Goal: Task Accomplishment & Management: Manage account settings

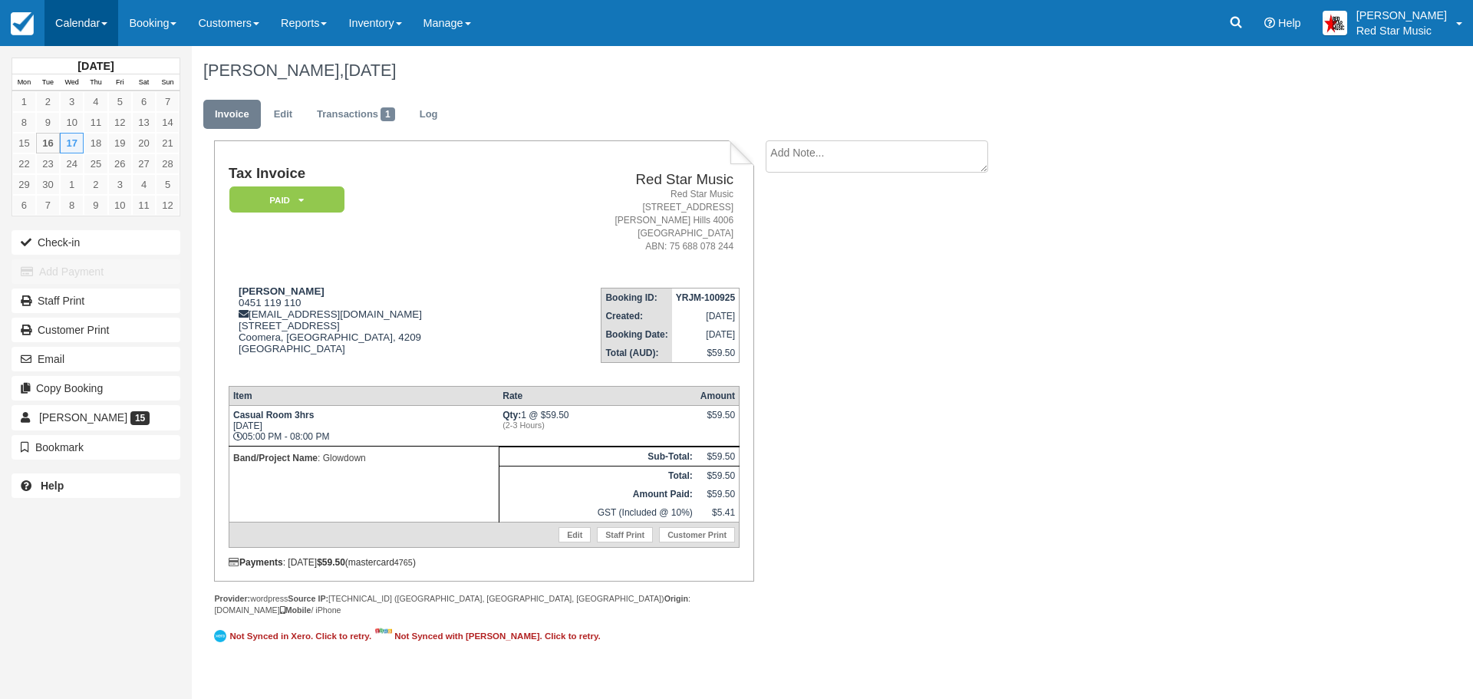
click at [85, 26] on link "Calendar" at bounding box center [82, 23] width 74 height 46
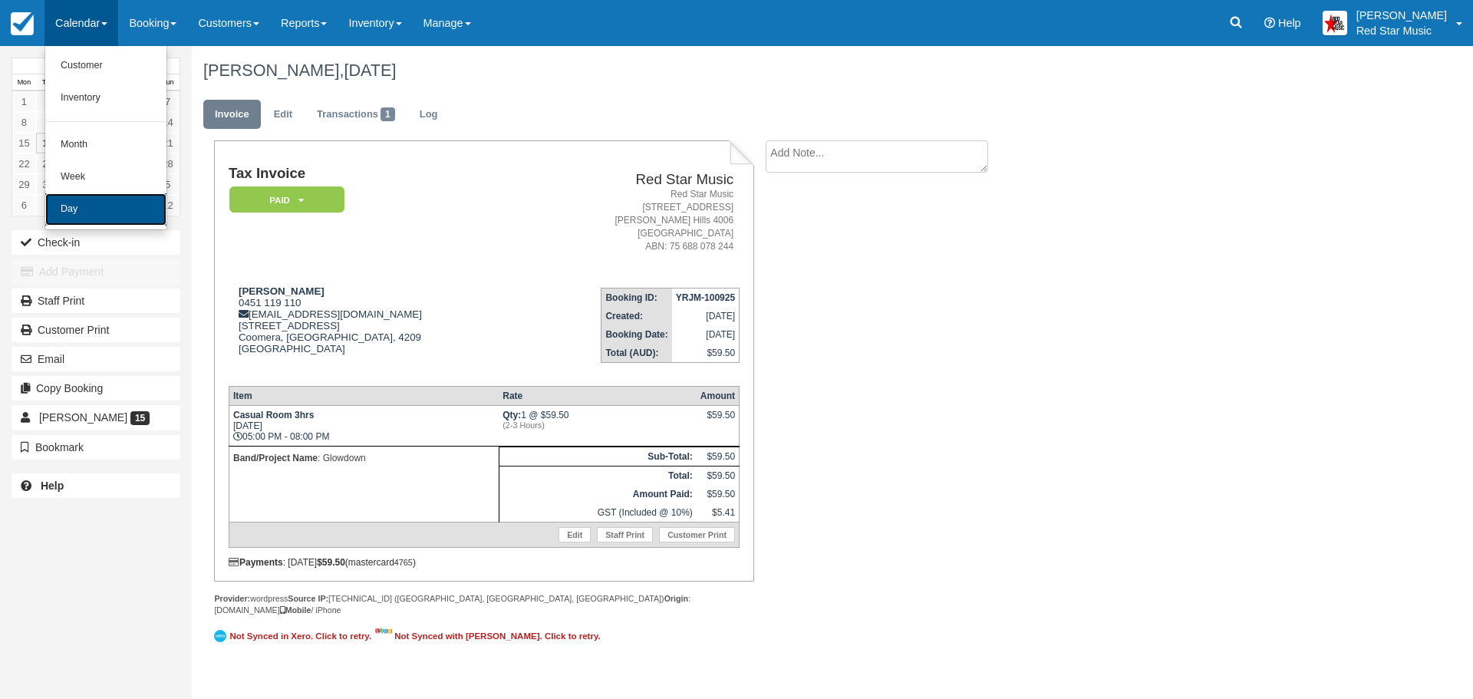
click at [117, 210] on link "Day" at bounding box center [105, 209] width 121 height 32
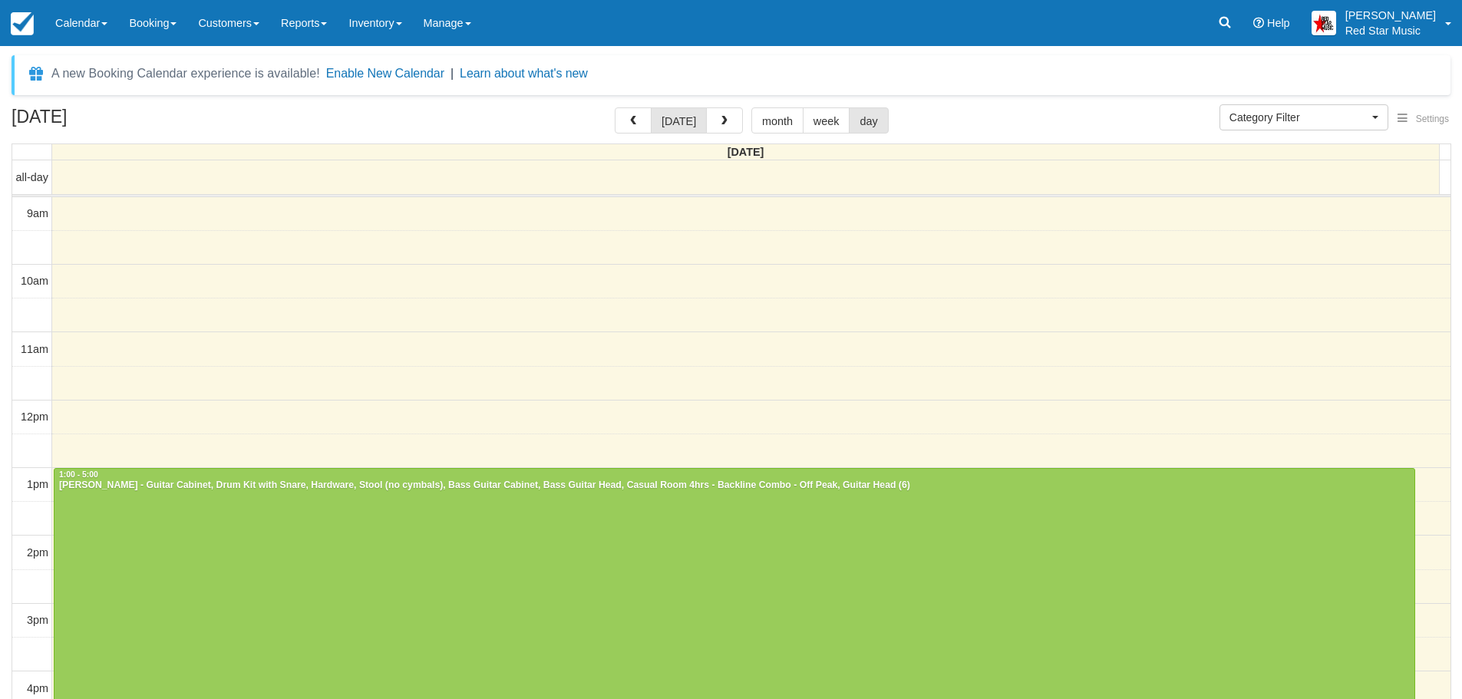
select select
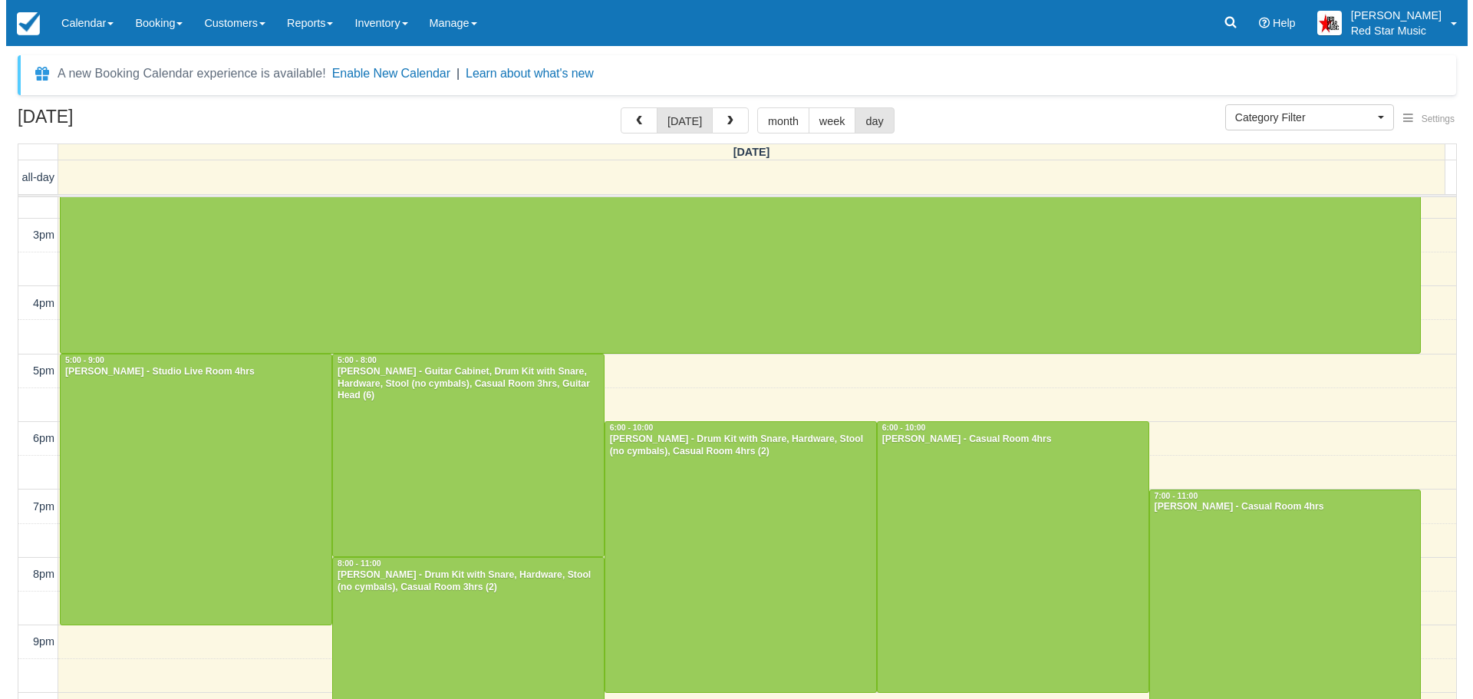
scroll to position [402, 0]
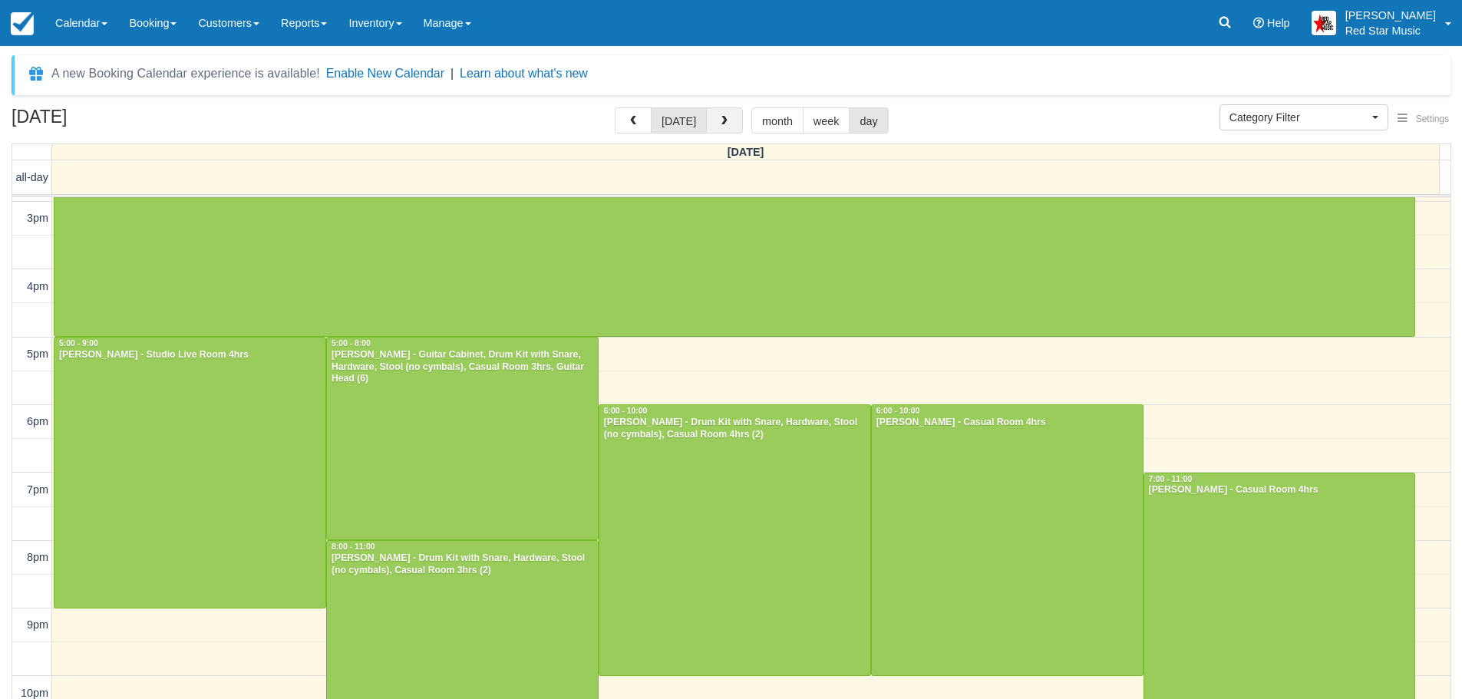
click at [719, 120] on span "button" at bounding box center [724, 121] width 11 height 11
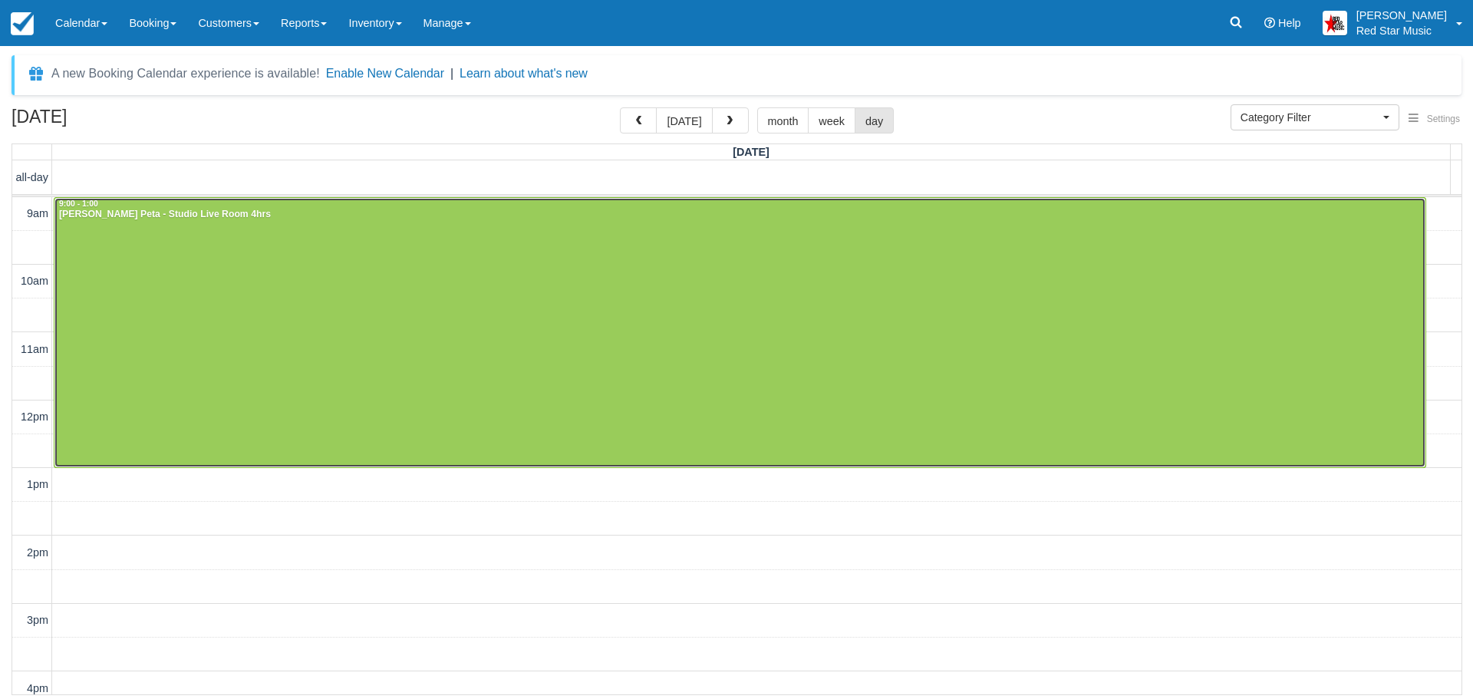
click at [839, 374] on div at bounding box center [739, 332] width 1371 height 269
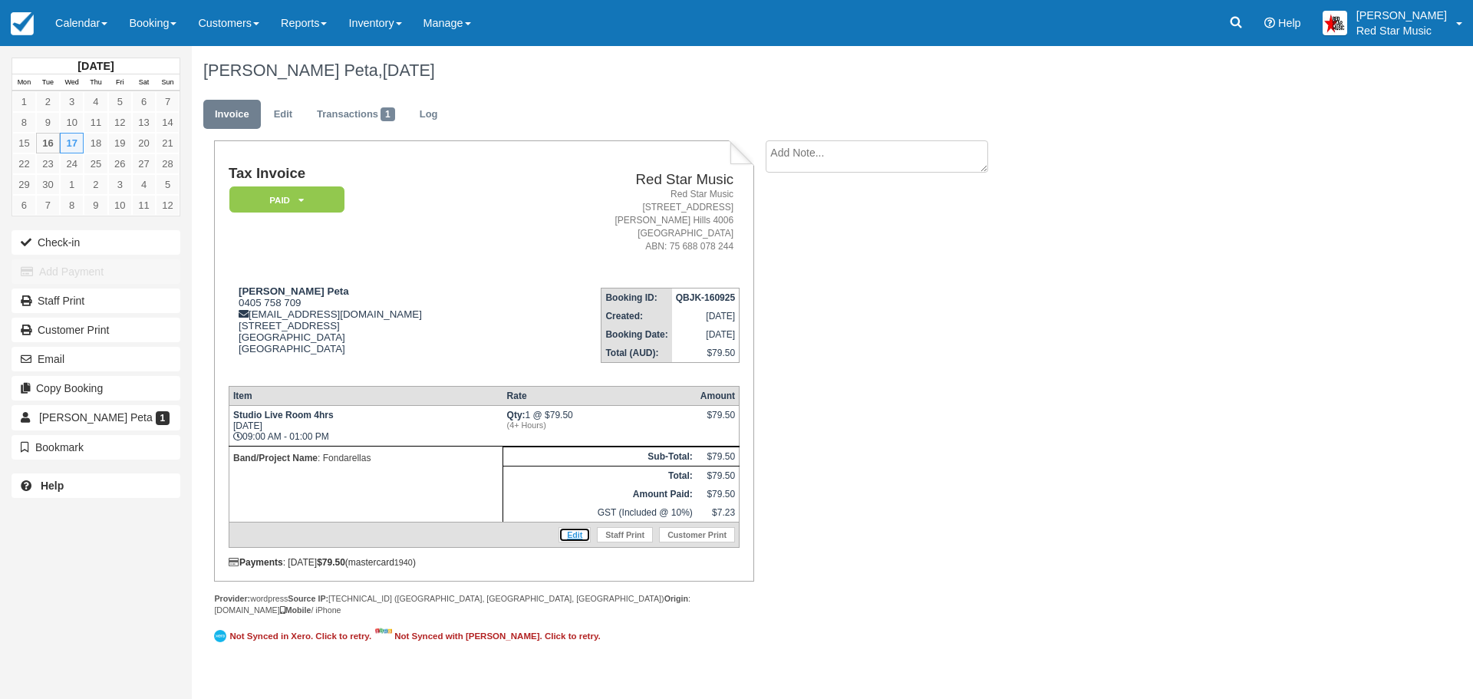
click at [566, 541] on link "Edit" at bounding box center [575, 534] width 32 height 15
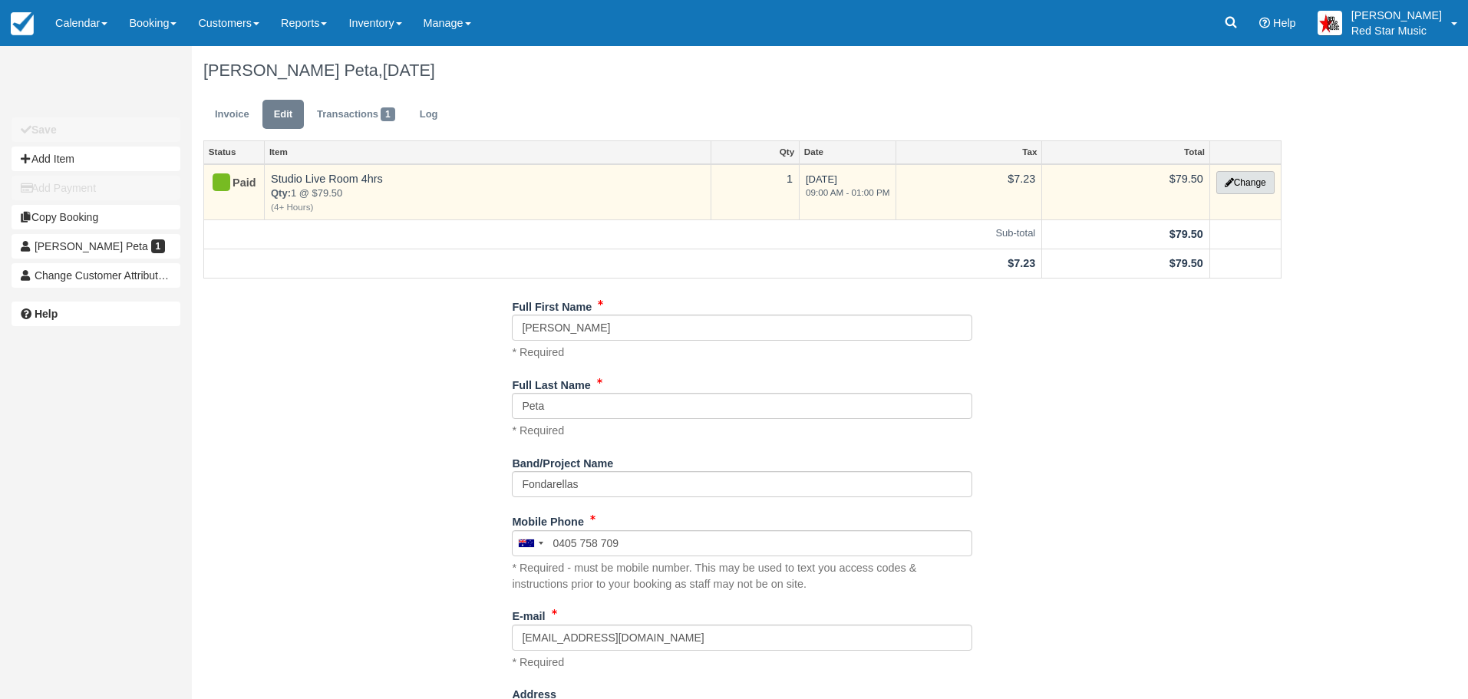
click at [1235, 182] on button "Change" at bounding box center [1245, 182] width 58 height 23
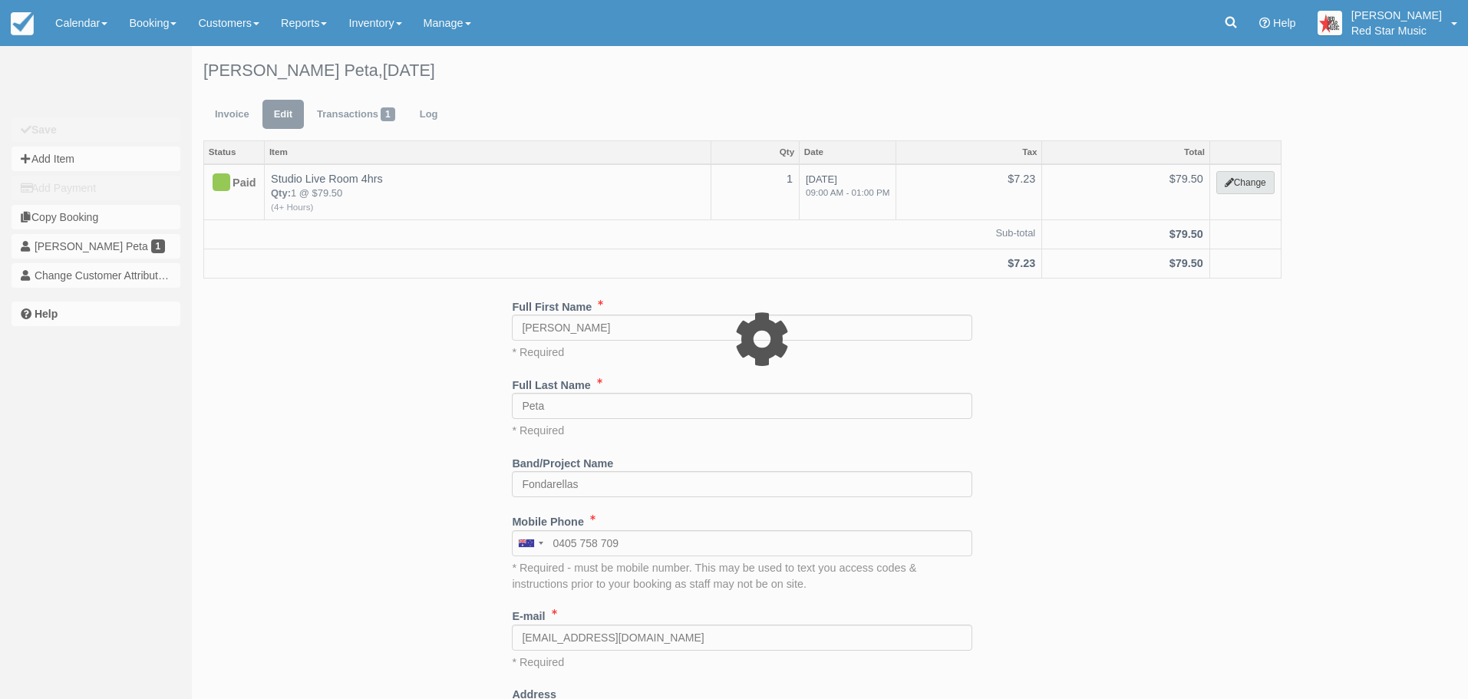
select select "6"
type input "79.50"
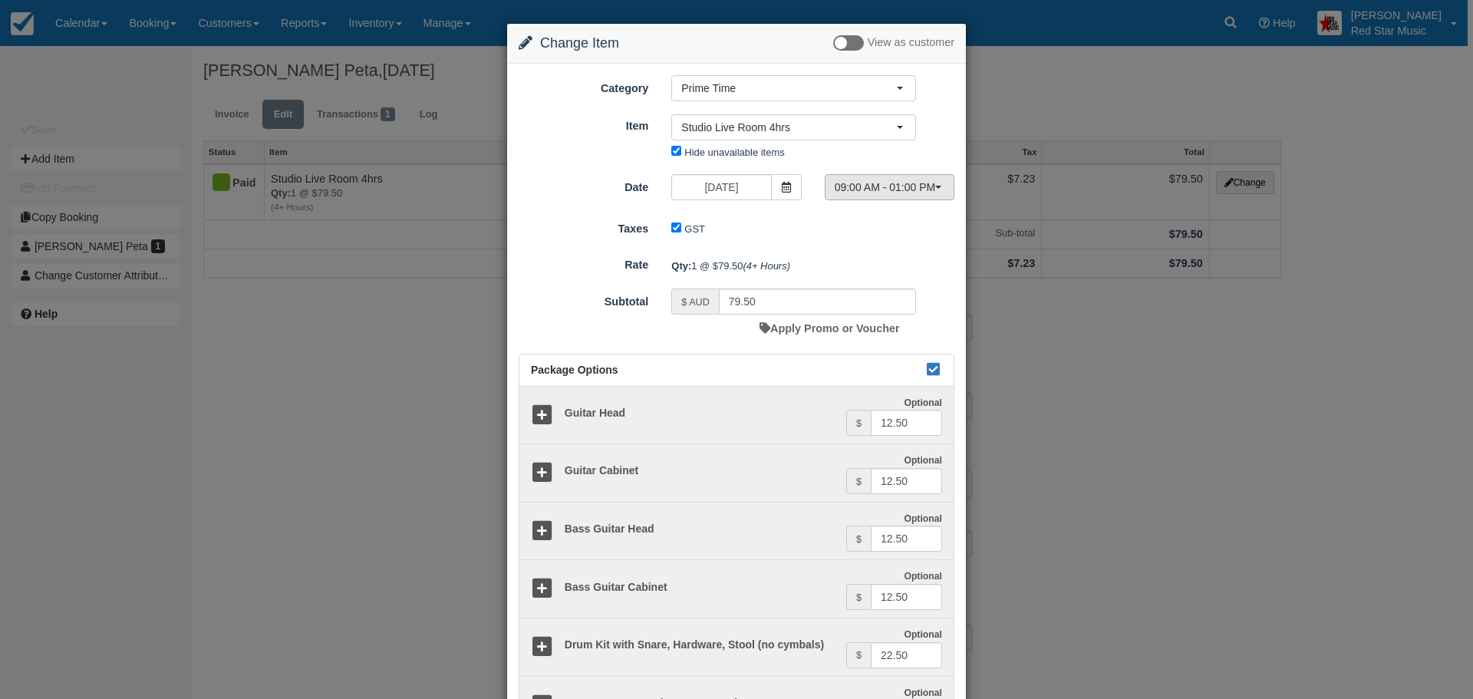
click at [906, 193] on span "09:00 AM - 01:00 PM" at bounding box center [885, 187] width 100 height 15
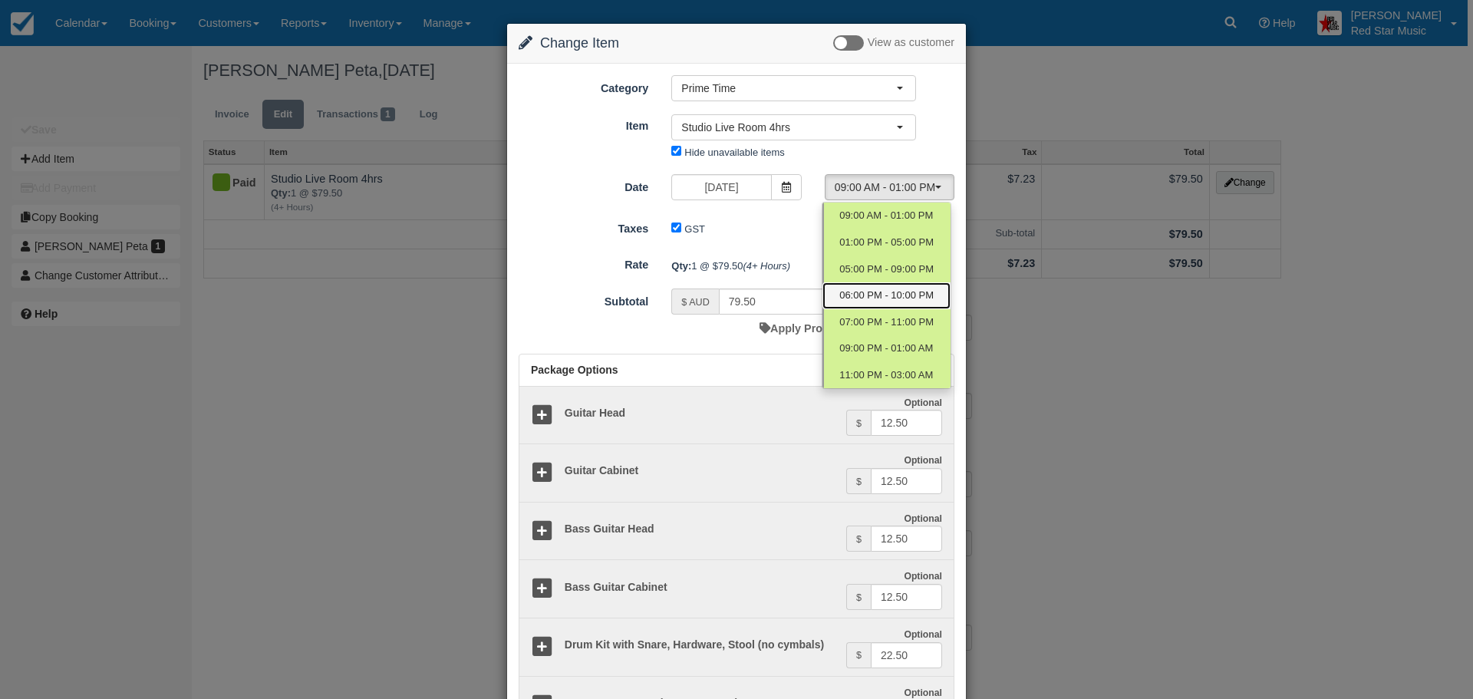
click at [903, 298] on span "06:00 PM - 10:00 PM" at bounding box center [886, 296] width 94 height 15
select select "3"
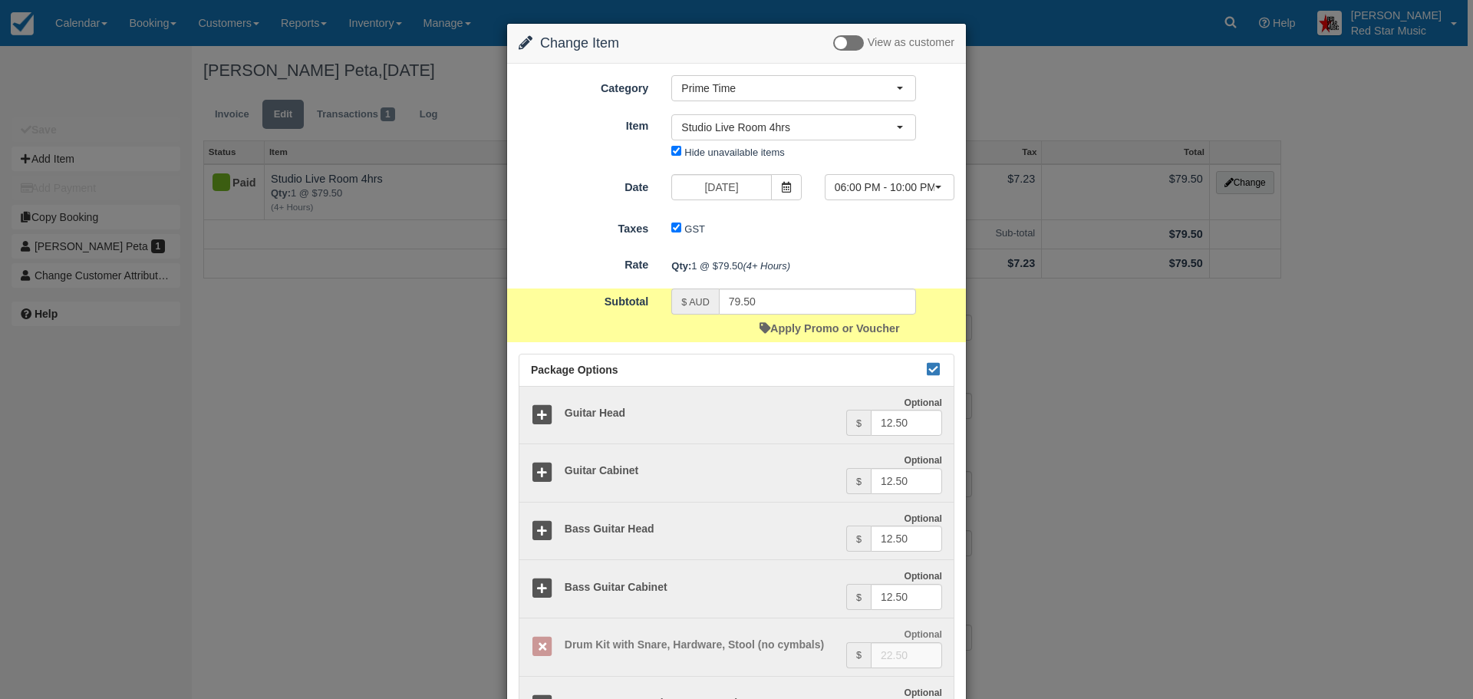
scroll to position [310, 0]
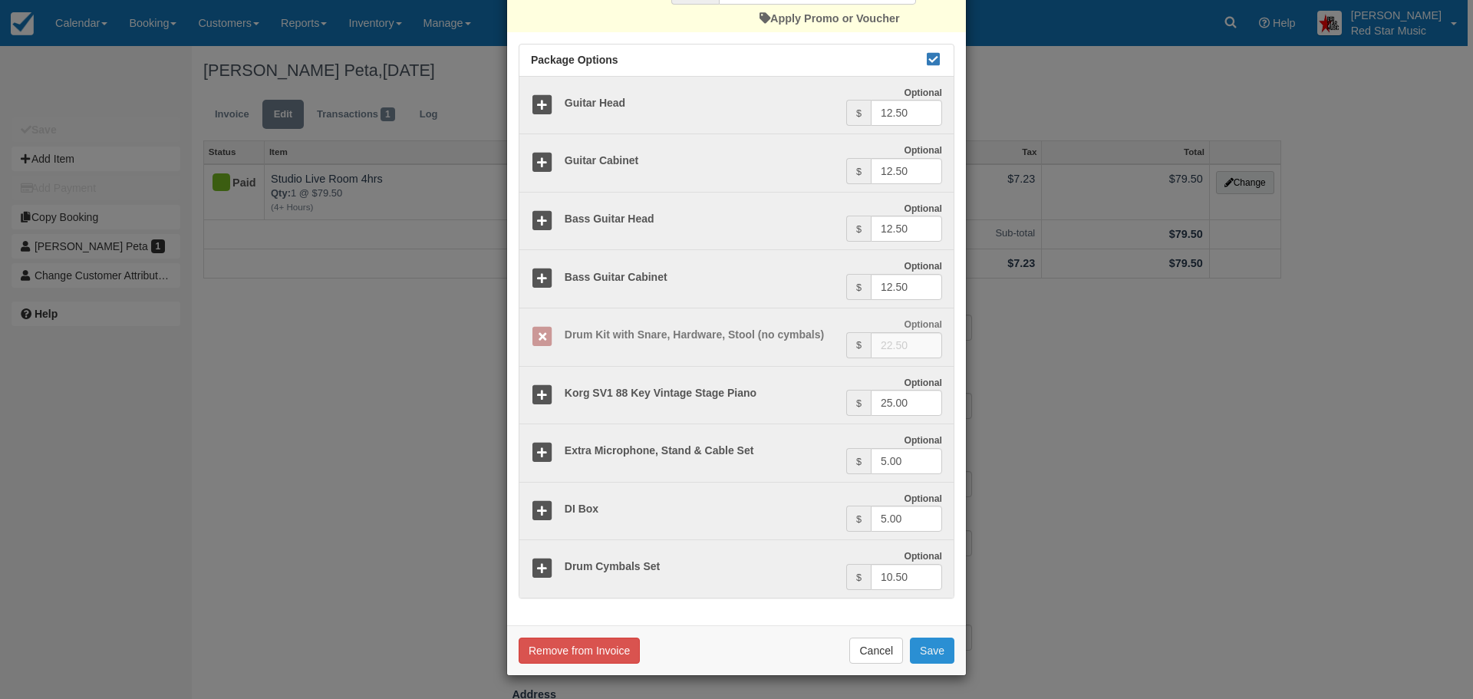
click at [925, 642] on button "Save" at bounding box center [932, 651] width 45 height 26
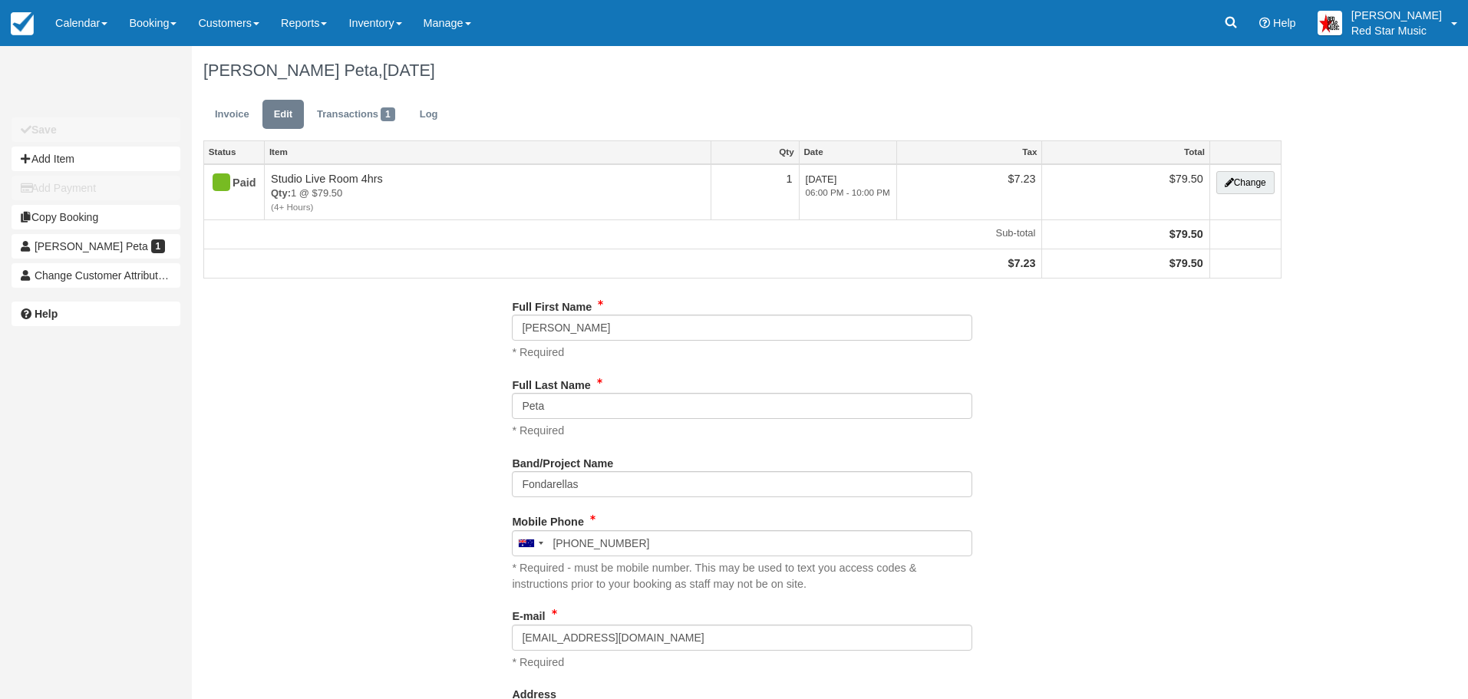
type input "0405 758 709"
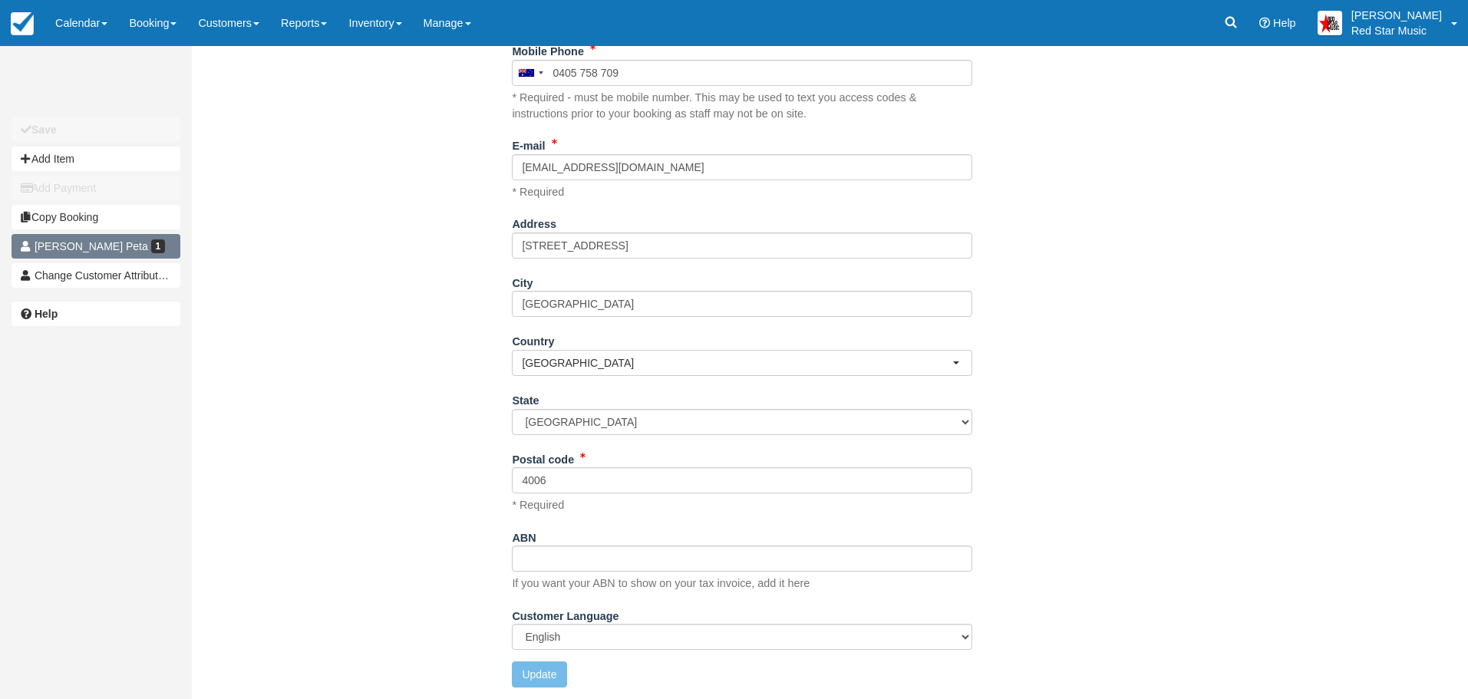
click at [127, 251] on link "[PERSON_NAME] Peta 1" at bounding box center [96, 246] width 169 height 25
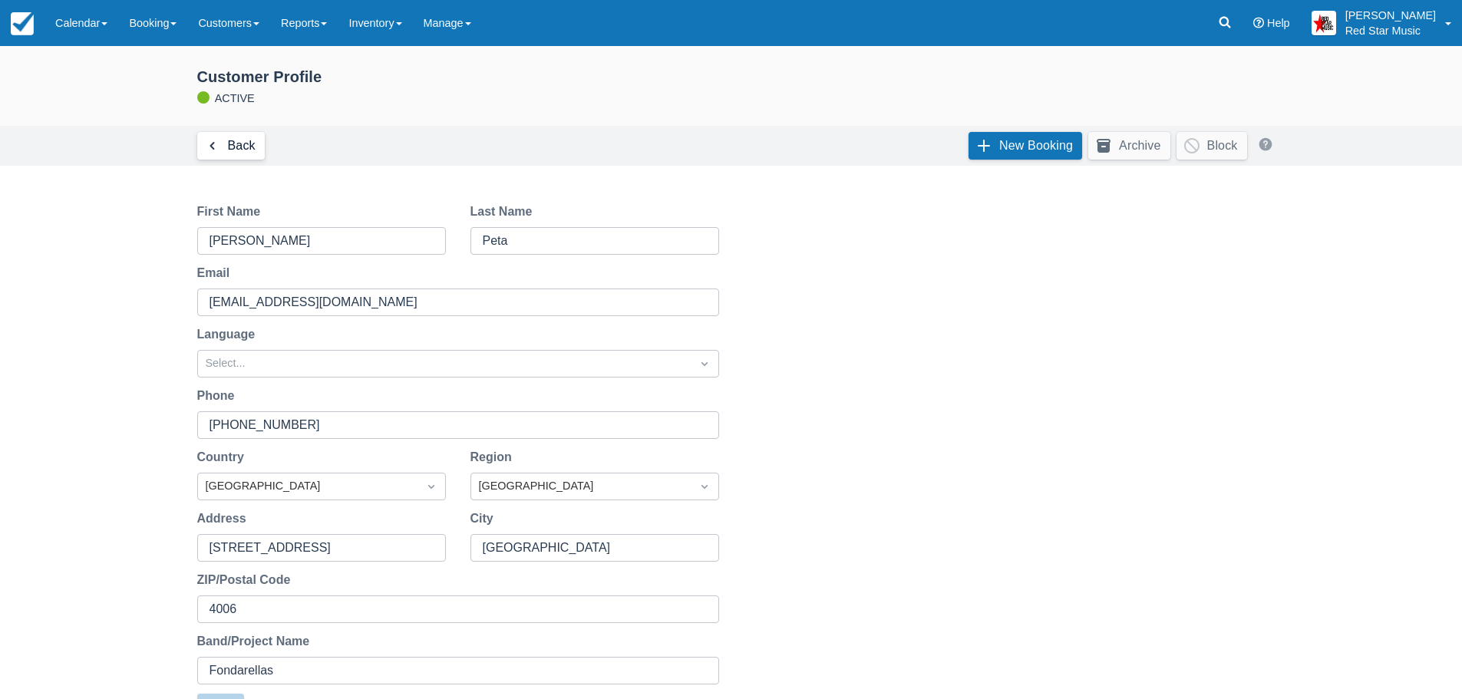
click at [233, 147] on link "Back" at bounding box center [231, 146] width 68 height 28
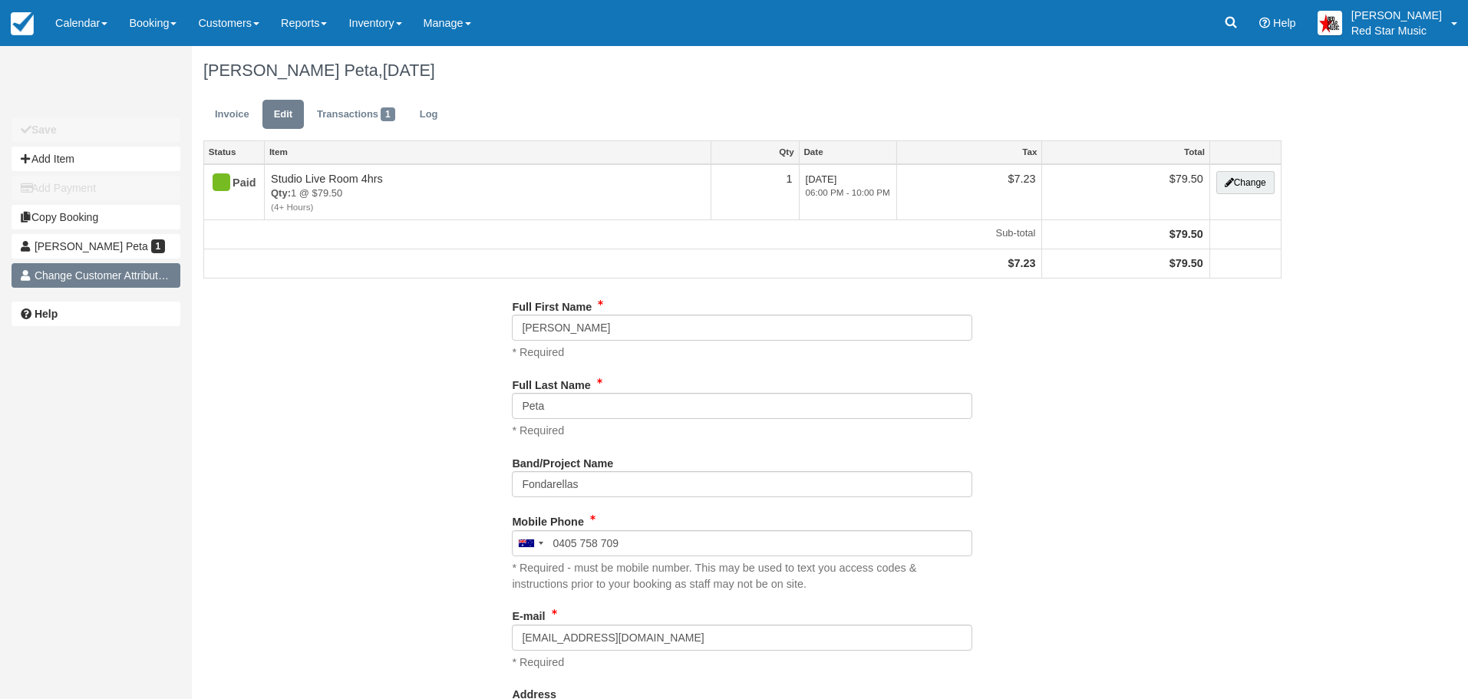
scroll to position [471, 0]
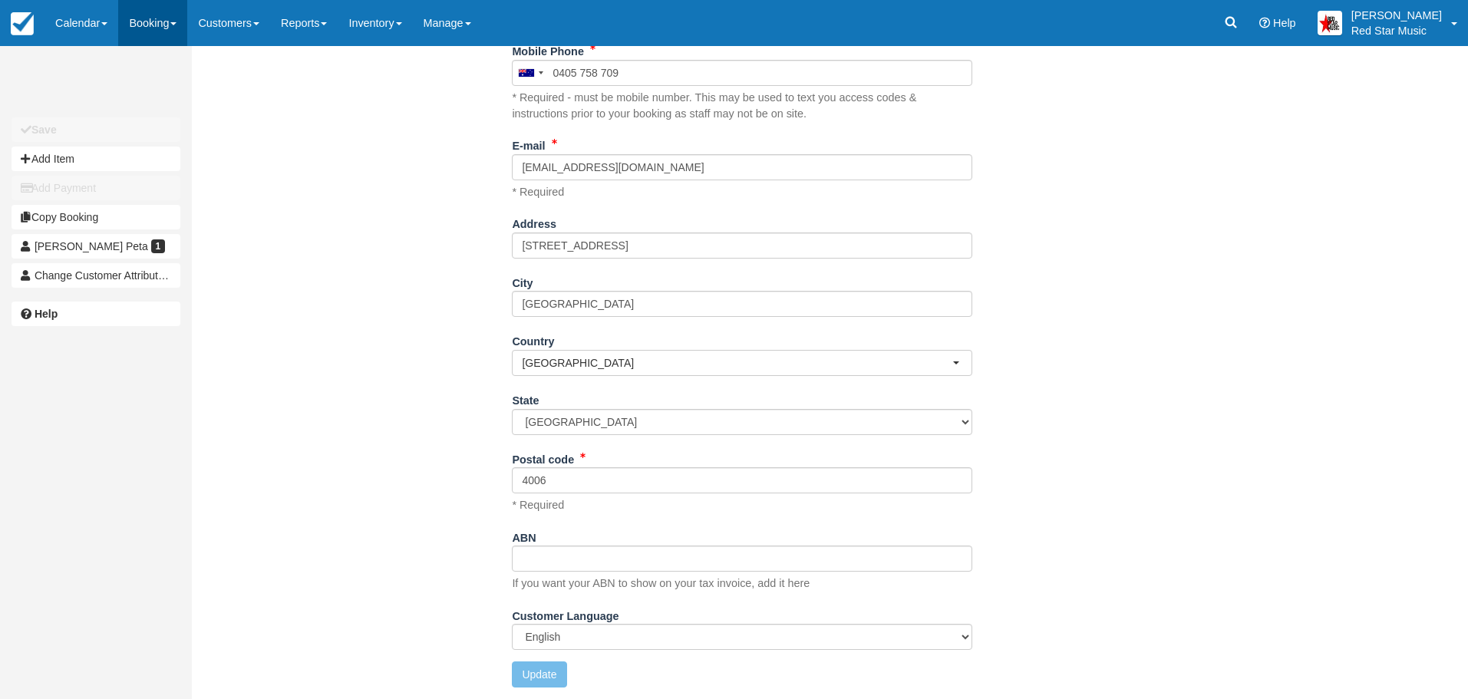
click at [147, 8] on link "Booking" at bounding box center [152, 23] width 69 height 46
click at [412, 148] on div "Full First Name [PERSON_NAME] * Required Full Last Name Peta * Required Band/Pr…" at bounding box center [742, 262] width 1101 height 876
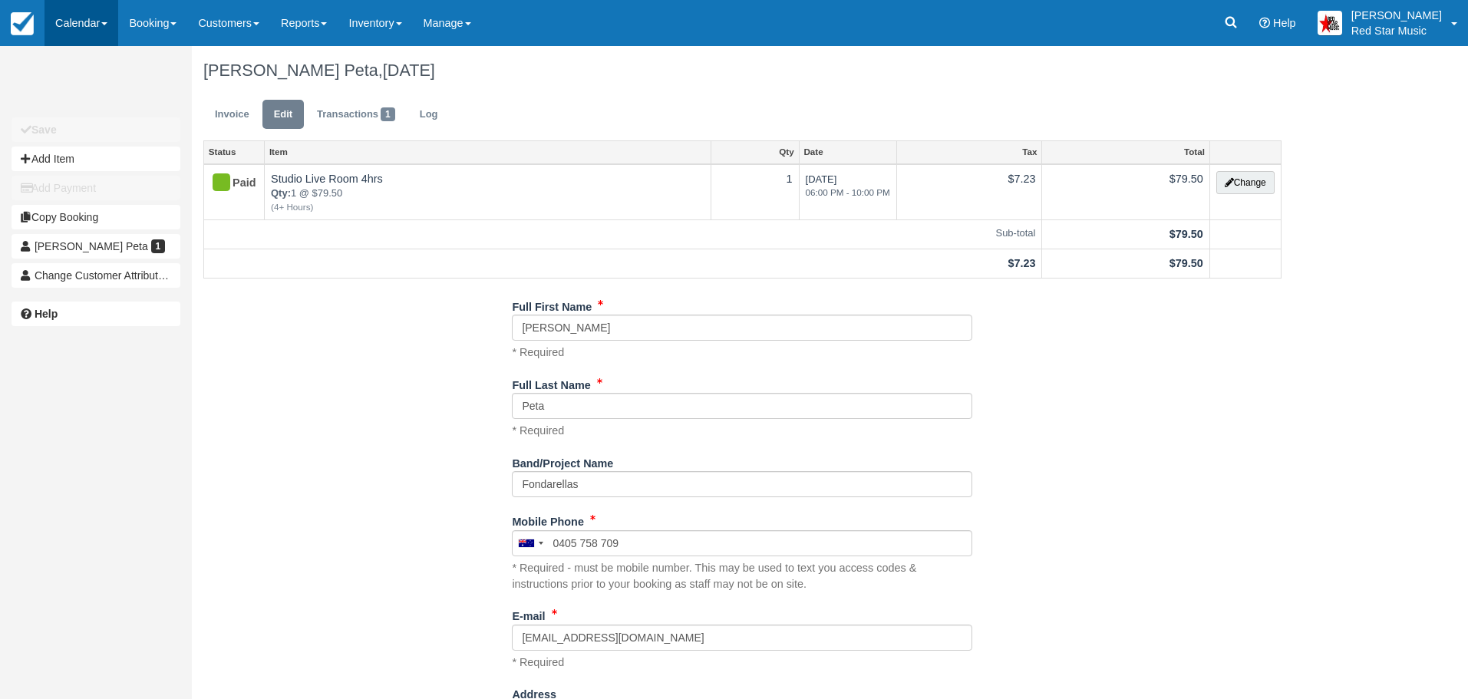
click at [89, 7] on link "Calendar" at bounding box center [82, 23] width 74 height 46
click at [120, 199] on link "Day" at bounding box center [105, 211] width 121 height 33
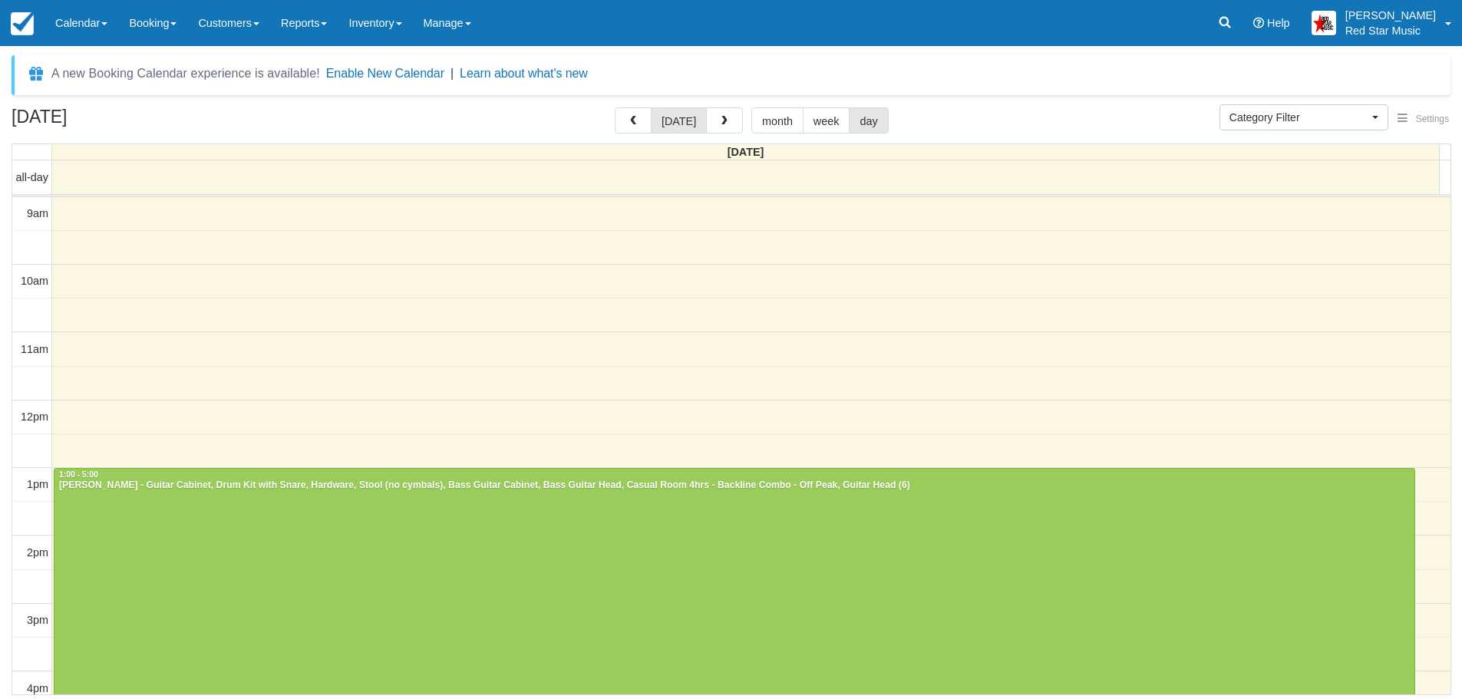
select select
click at [742, 127] on button "button" at bounding box center [730, 120] width 37 height 26
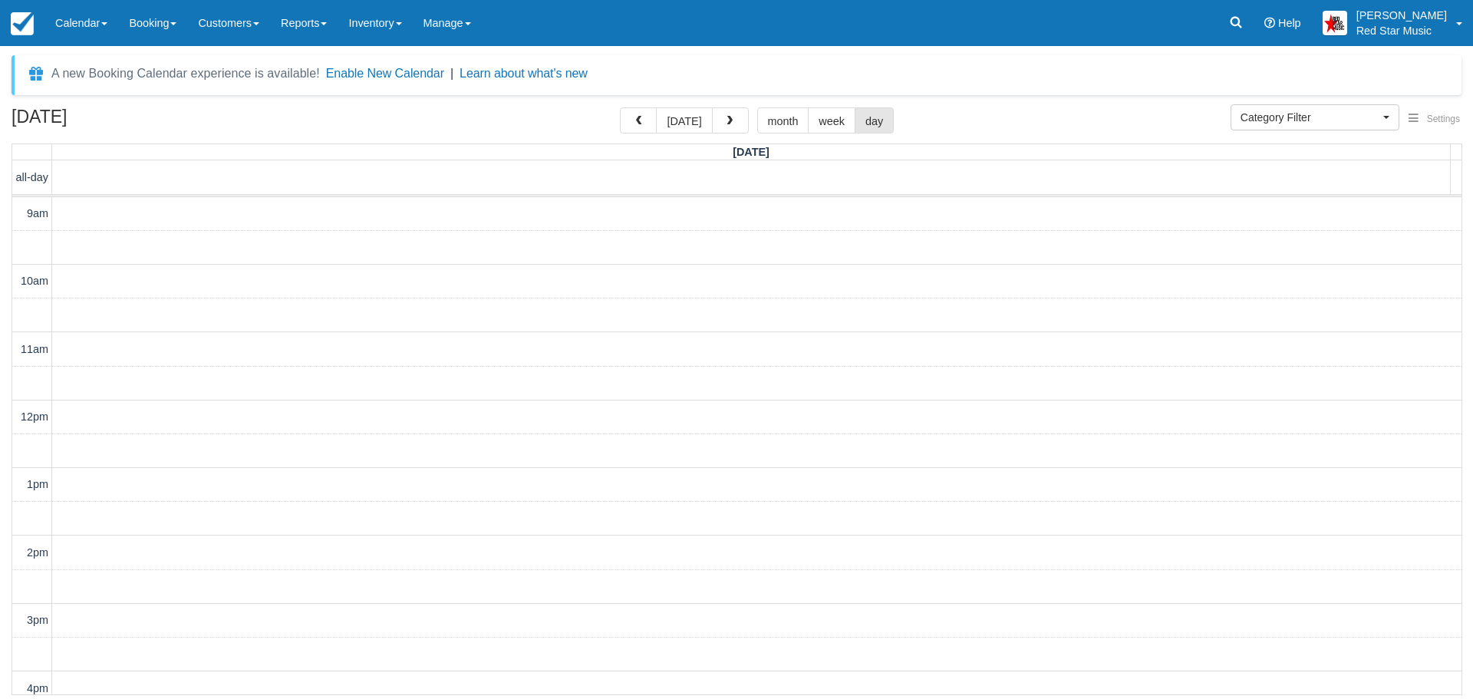
scroll to position [451, 0]
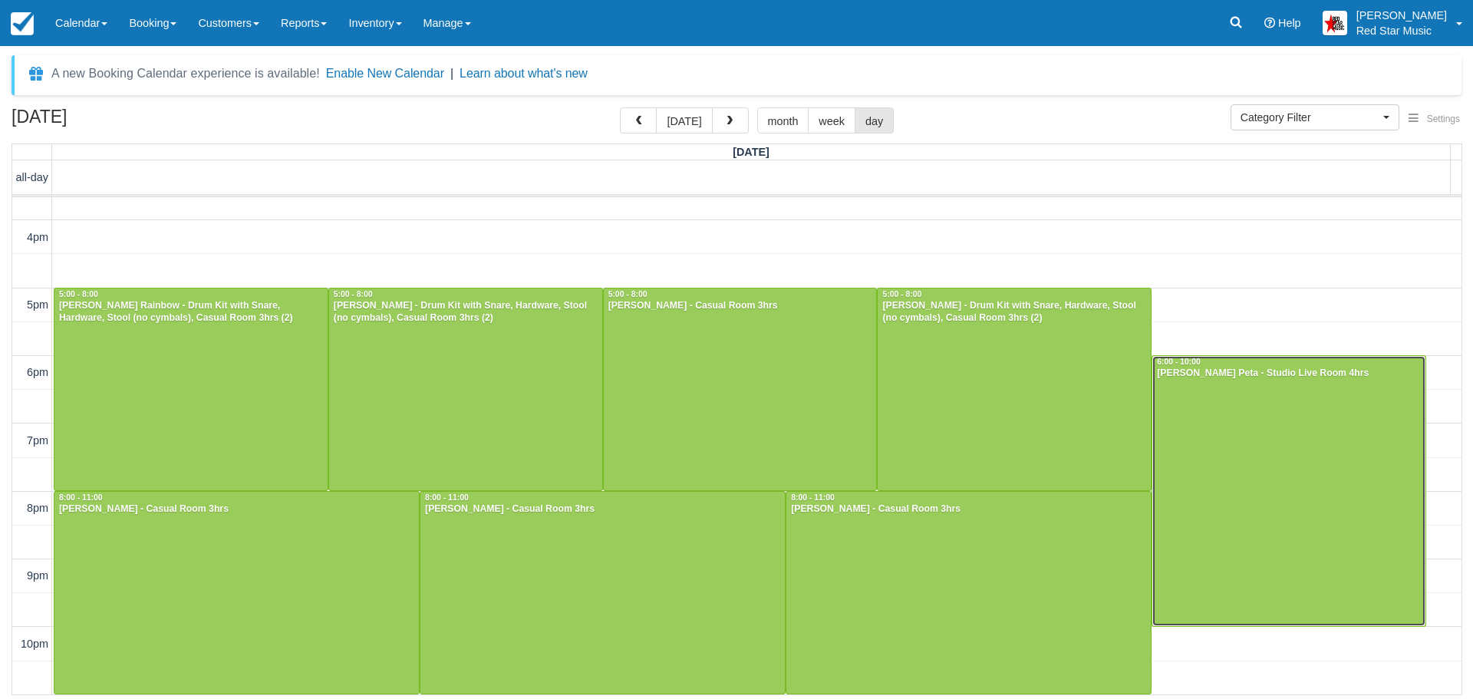
click at [1322, 435] on div at bounding box center [1288, 491] width 273 height 270
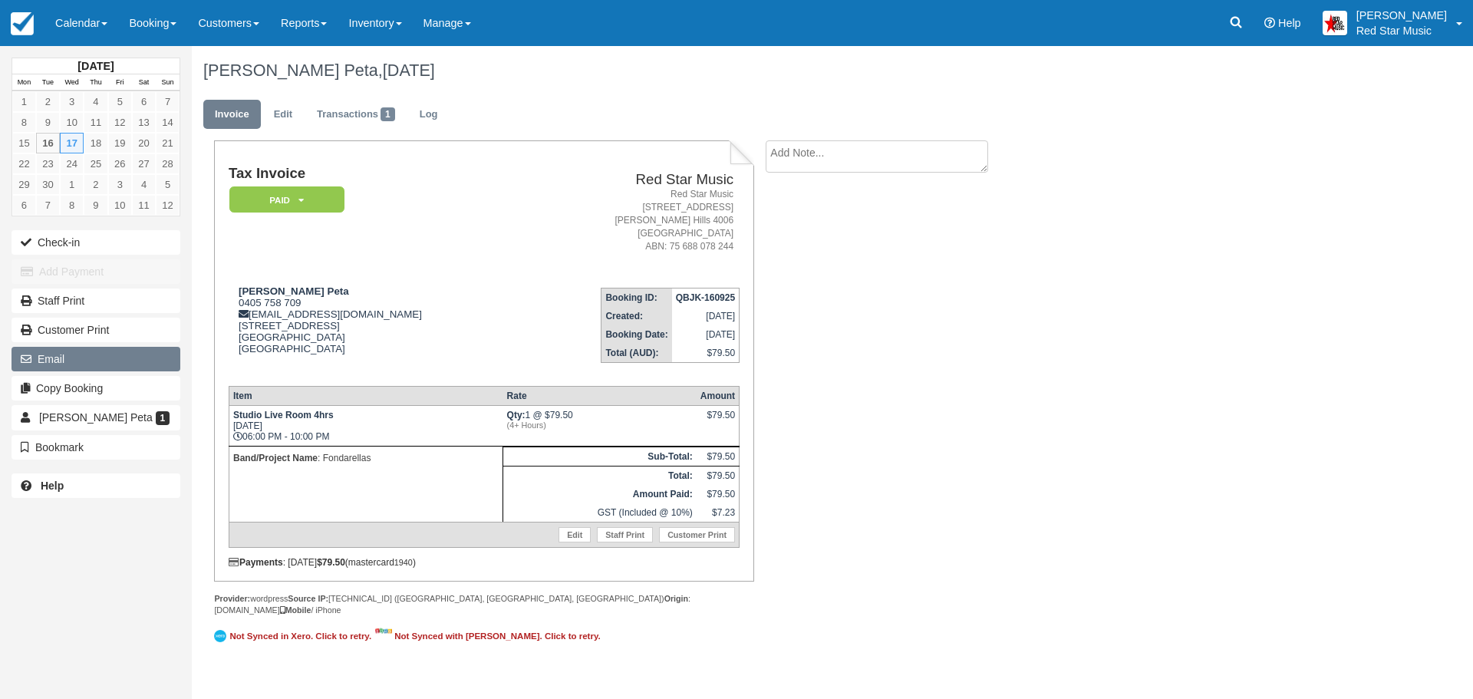
click at [127, 358] on button "Email" at bounding box center [96, 359] width 169 height 25
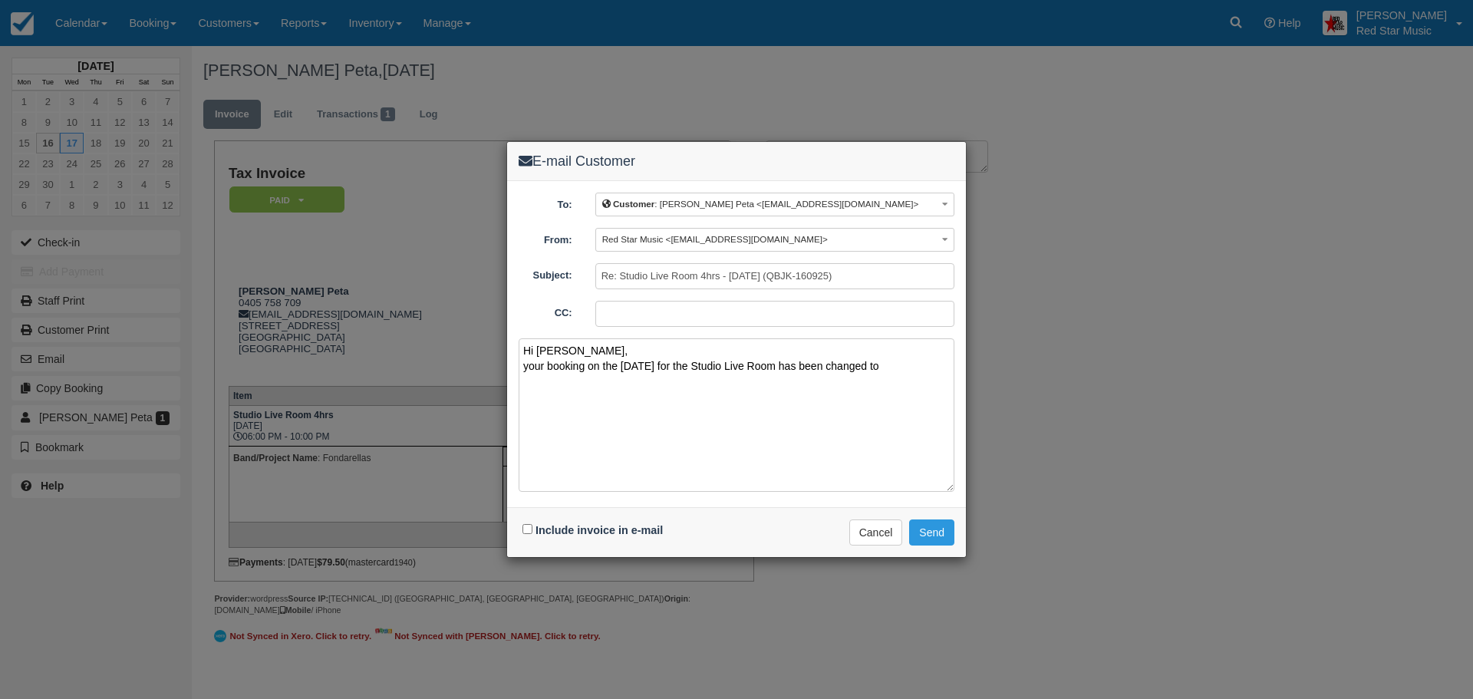
click at [899, 366] on textarea "Hi Kellie, your booking on the 17th of September for the Studio Live Room has b…" at bounding box center [737, 414] width 436 height 153
click at [900, 366] on textarea "Hi Kellie, your booking on the 17th of September for the Studio Live Room has b…" at bounding box center [737, 414] width 436 height 153
click at [896, 367] on textarea "Hi Kellie, your booking on the 17th of September for the Studio Live Room has b…" at bounding box center [737, 414] width 436 height 153
click at [945, 367] on textarea "Hi Kellie, your booking on the 17th of September for the Studio Live Room has b…" at bounding box center [737, 414] width 436 height 153
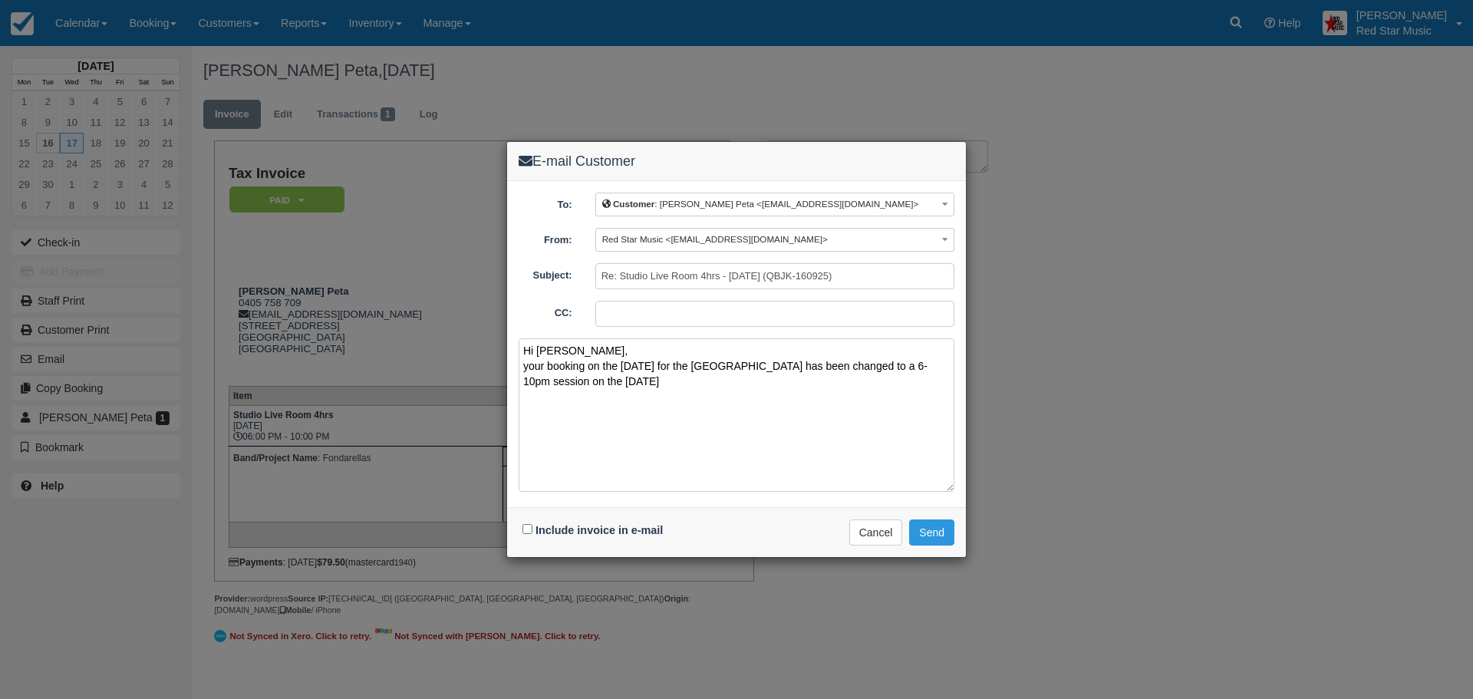
drag, startPoint x: 708, startPoint y: 365, endPoint x: 589, endPoint y: 368, distance: 119.7
click at [589, 368] on textarea "Hi Kellie, your booking on the 17th of September for the Studio Live Room has b…" at bounding box center [737, 414] width 436 height 153
click at [684, 381] on textarea "Hi Kellie, your booking for the Studio Live Room has been changed to a 6-10pm s…" at bounding box center [737, 414] width 436 height 153
click at [527, 364] on textarea "Hi Kellie, your booking for the Studio Live Room has been changed to a 6-10pm s…" at bounding box center [737, 414] width 436 height 153
click at [622, 433] on textarea "Hi Kellie, Your booking for the Studio Live Room has been changed to a 6-10pm s…" at bounding box center [737, 414] width 436 height 153
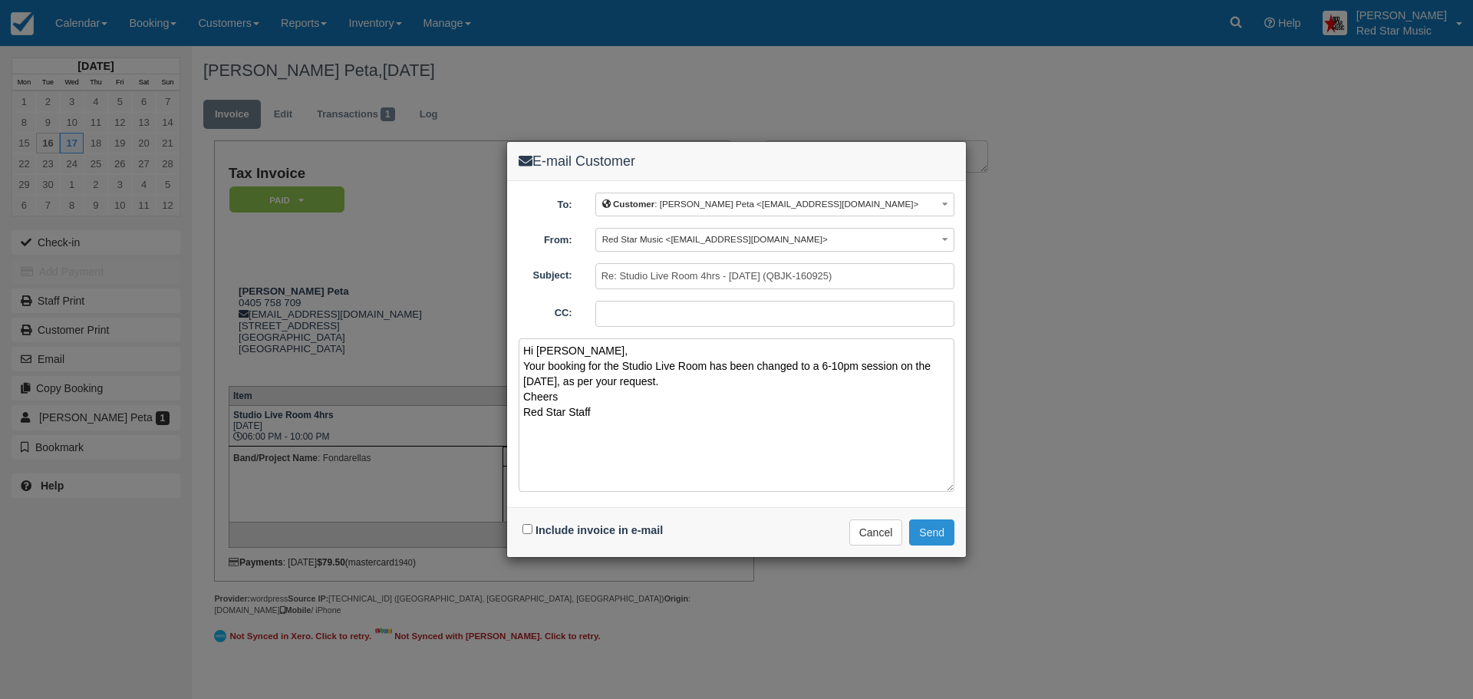
type textarea "Hi Kellie, Your booking for the Studio Live Room has been changed to a 6-10pm s…"
click at [926, 529] on button "Send" at bounding box center [931, 532] width 45 height 26
